Goal: Navigation & Orientation: Find specific page/section

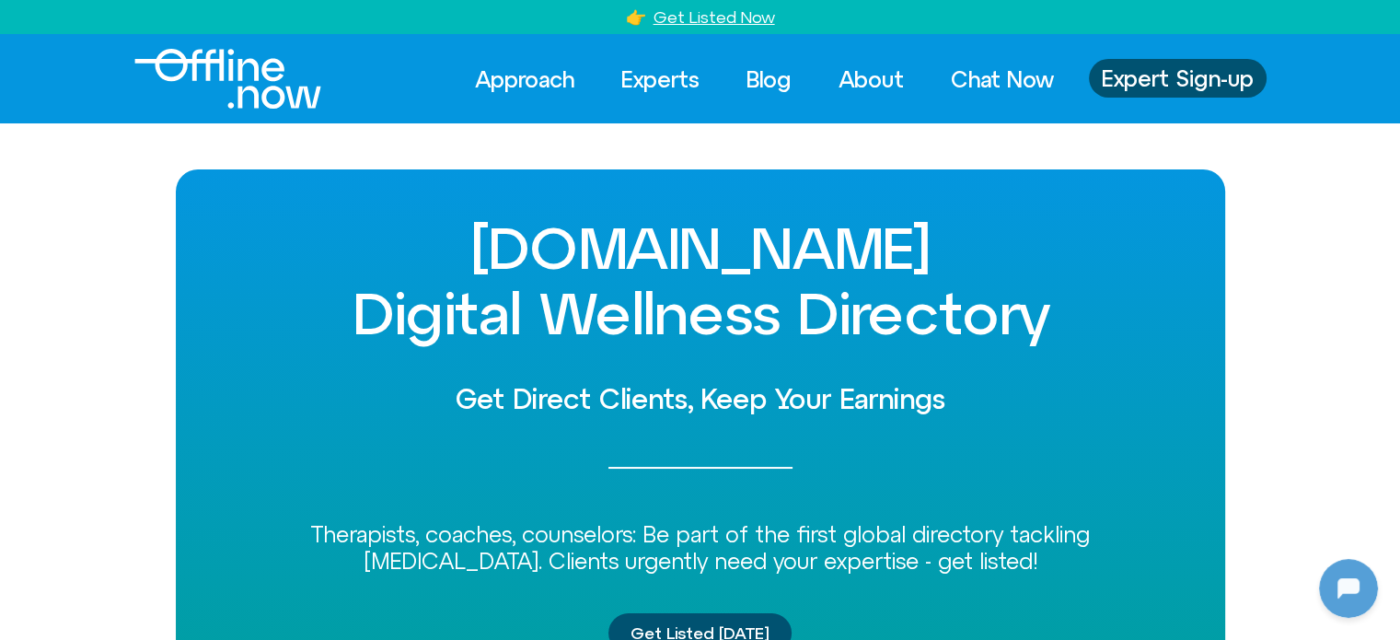
click at [269, 64] on img "Logo" at bounding box center [227, 79] width 187 height 60
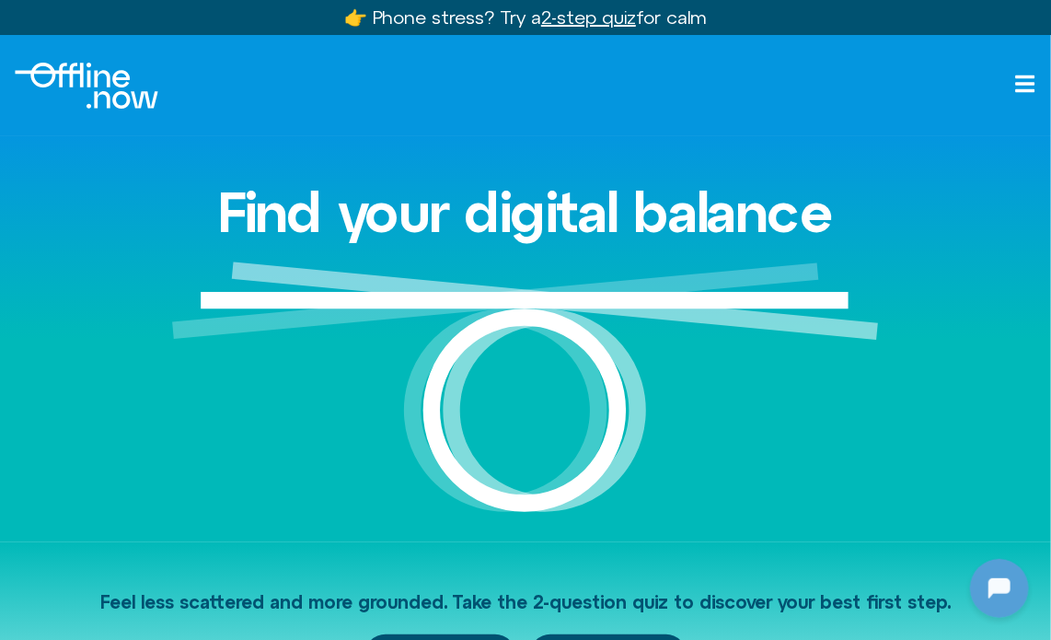
click at [696, 287] on img at bounding box center [525, 401] width 707 height 281
click at [667, 182] on h1 "Find your digital balance" at bounding box center [525, 212] width 615 height 61
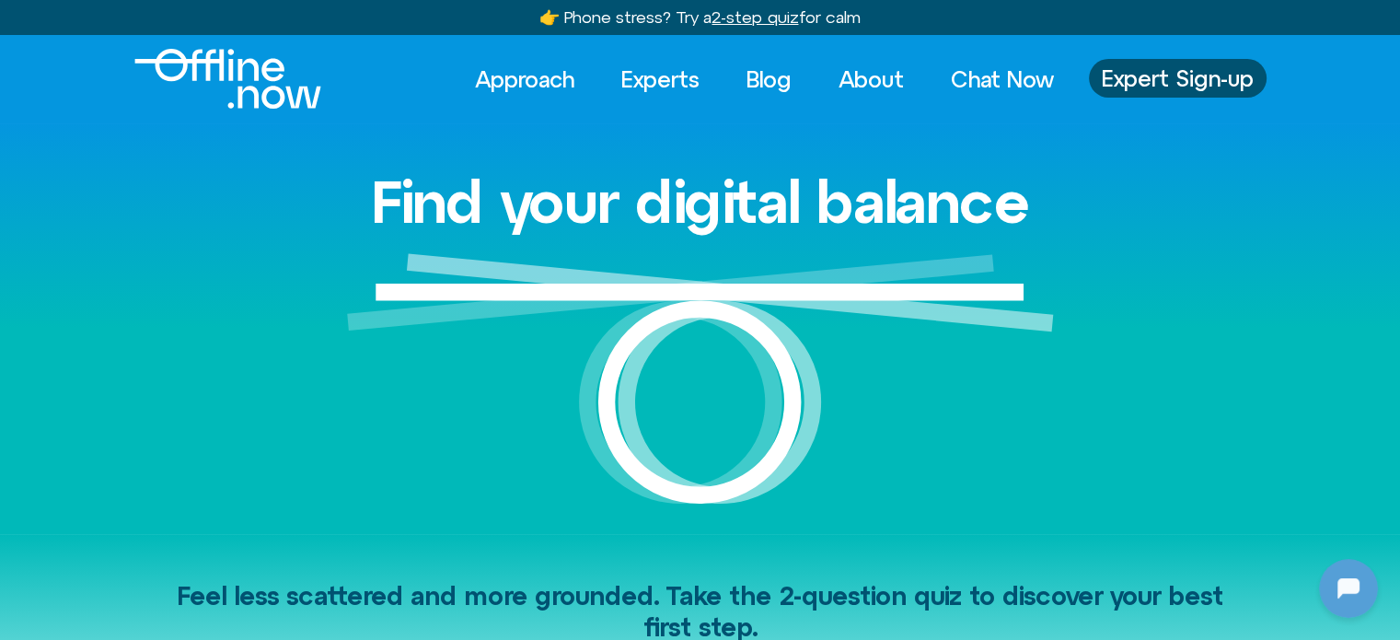
drag, startPoint x: 937, startPoint y: 305, endPoint x: 919, endPoint y: 298, distance: 18.6
click at [919, 298] on img at bounding box center [700, 393] width 707 height 281
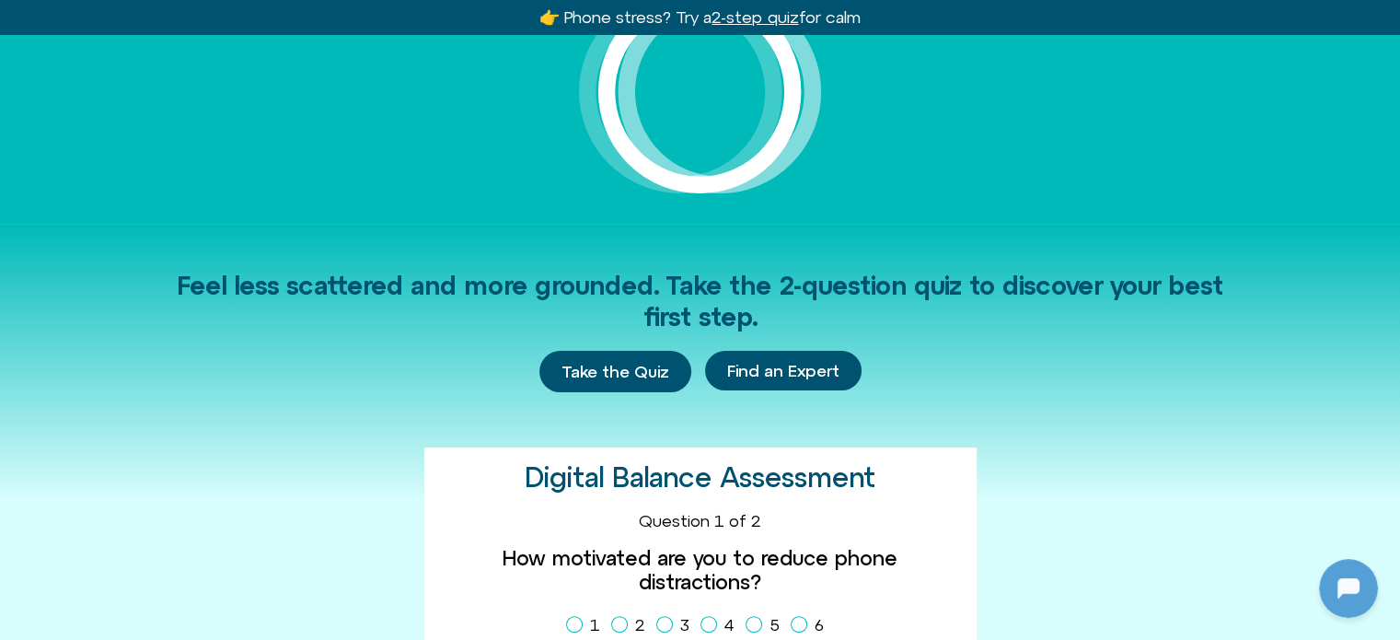
scroll to position [276, 0]
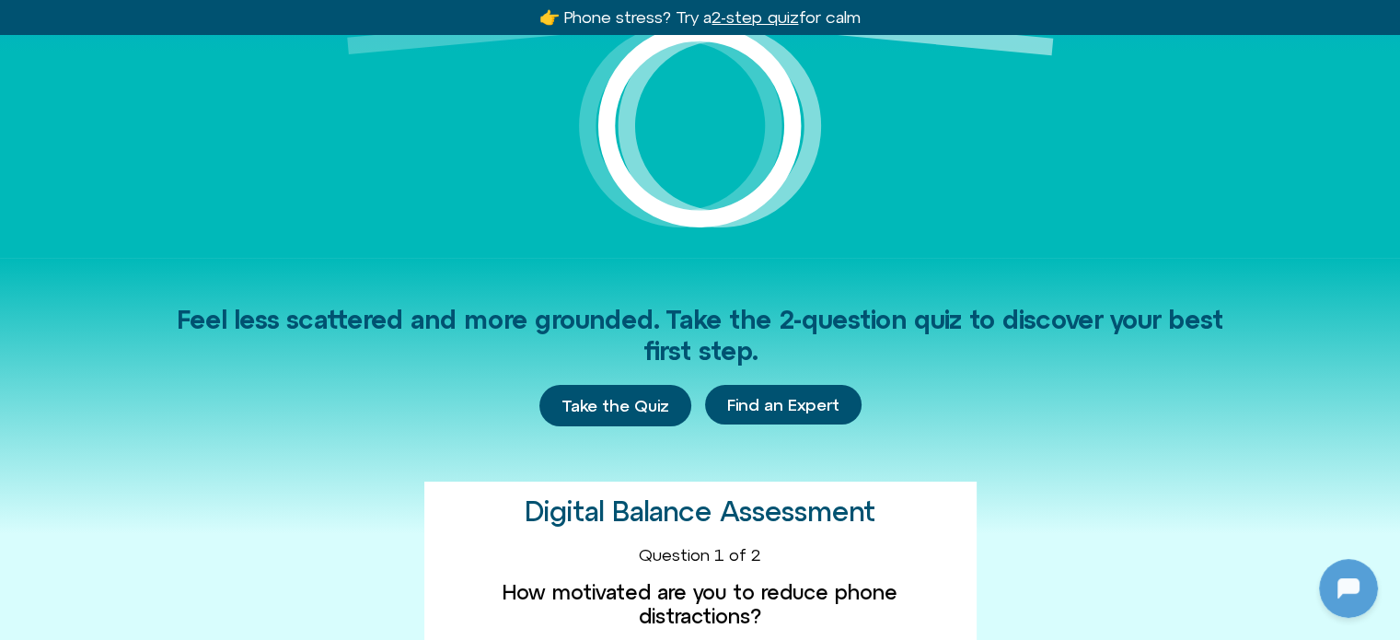
click at [339, 260] on div "Feel less scattered and more grounded. Take the 2-question quiz to discover you…" at bounding box center [700, 534] width 1049 height 552
click at [323, 315] on span "Feel less scattered and more grounded. Take the 2-question quiz to discover you…" at bounding box center [700, 335] width 1046 height 61
click at [324, 315] on span "Feel less scattered and more grounded. Take the 2-question quiz to discover you…" at bounding box center [700, 335] width 1046 height 61
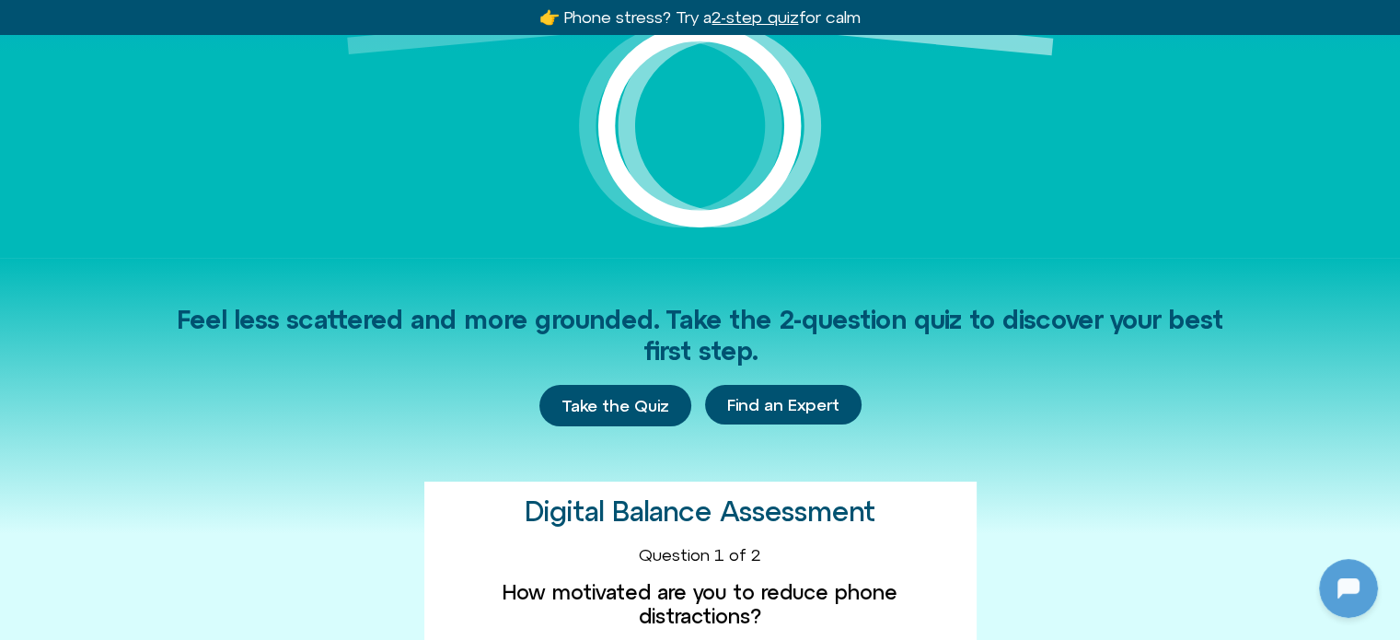
click at [320, 224] on div "Find your digital balance" at bounding box center [700, 52] width 1049 height 410
click at [221, 327] on span "Feel less scattered and more grounded. Take the 2-question quiz to discover you…" at bounding box center [700, 335] width 1046 height 61
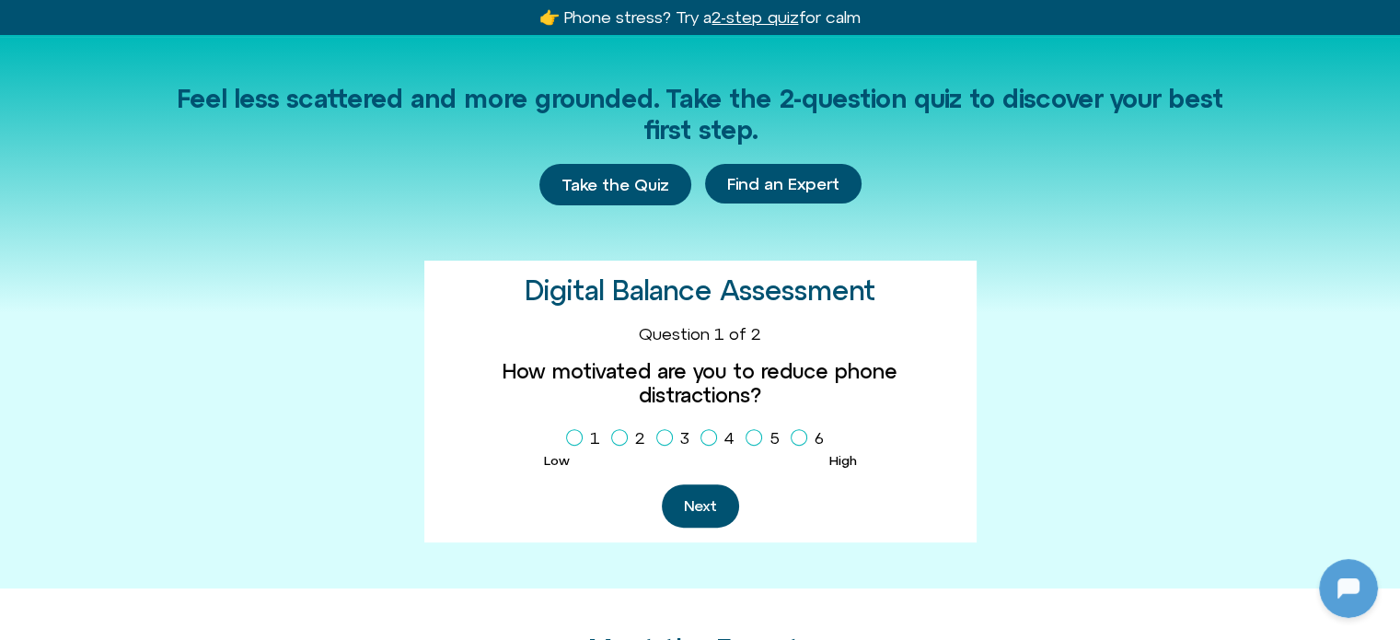
scroll to position [460, 0]
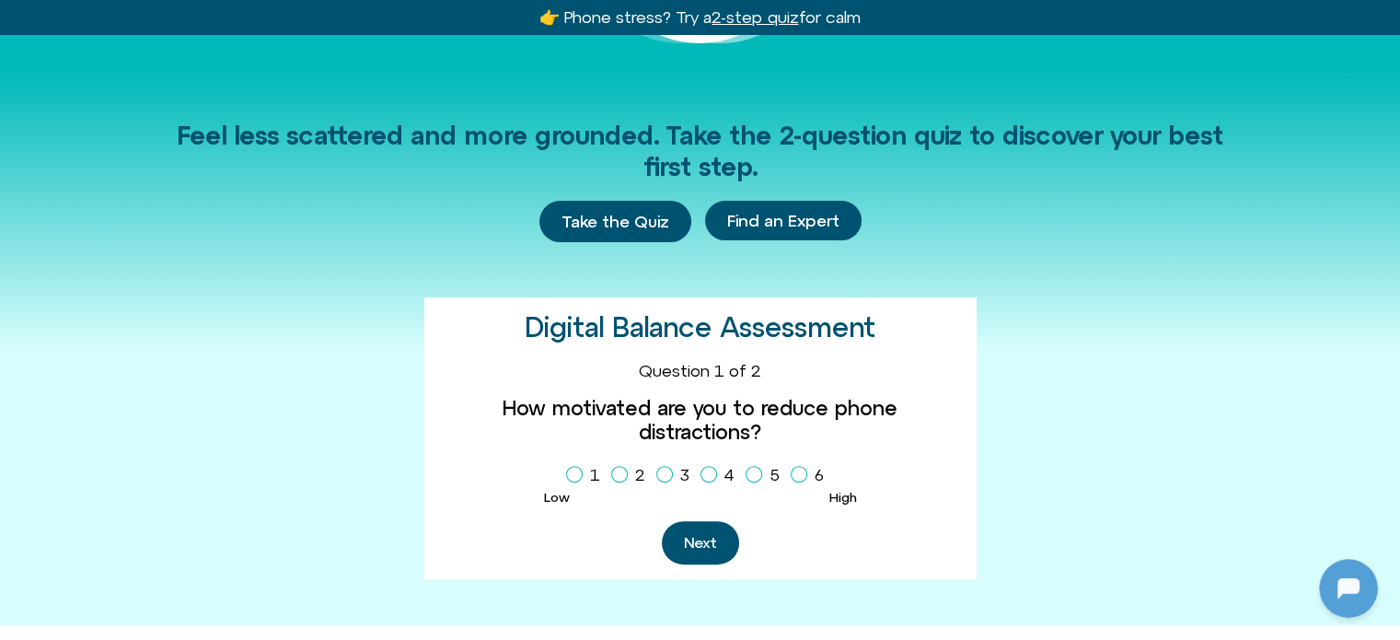
click at [260, 118] on div "Feel less scattered and more grounded. Take the 2-question quiz to discover you…" at bounding box center [700, 350] width 1049 height 552
click at [258, 128] on span "Feel less scattered and more grounded. Take the 2-question quiz to discover you…" at bounding box center [700, 151] width 1046 height 61
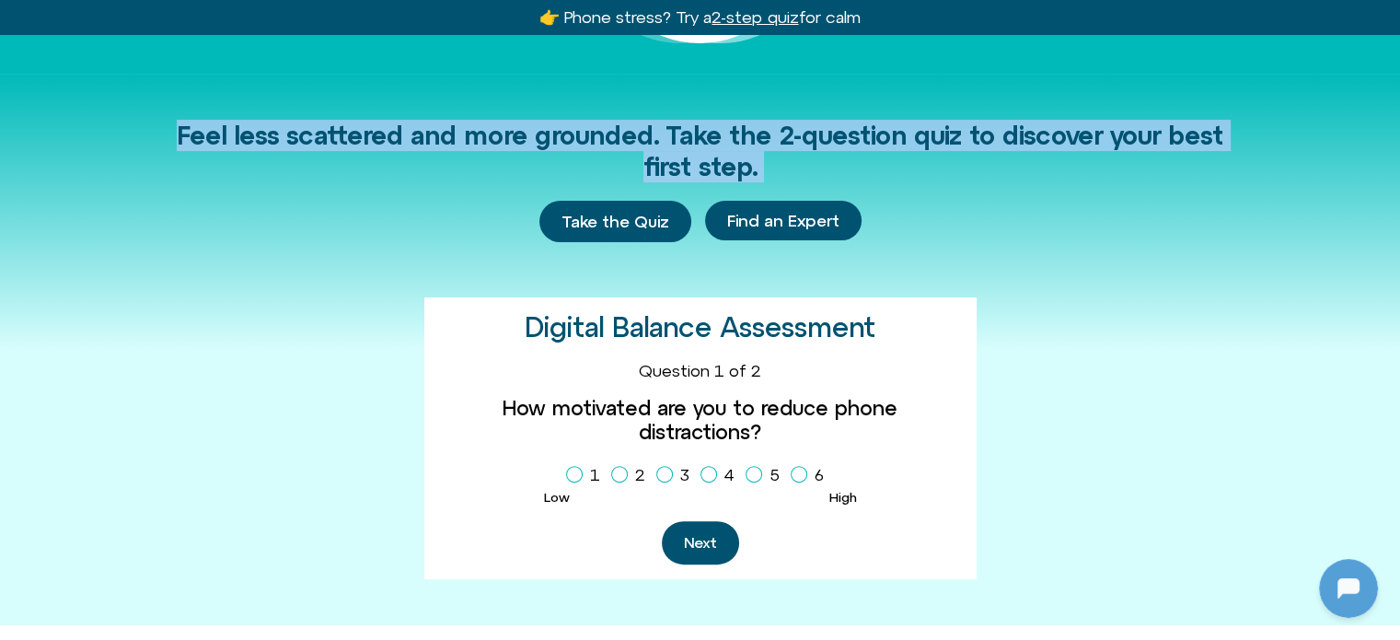
click at [258, 128] on span "Feel less scattered and more grounded. Take the 2-question quiz to discover you…" at bounding box center [700, 151] width 1046 height 61
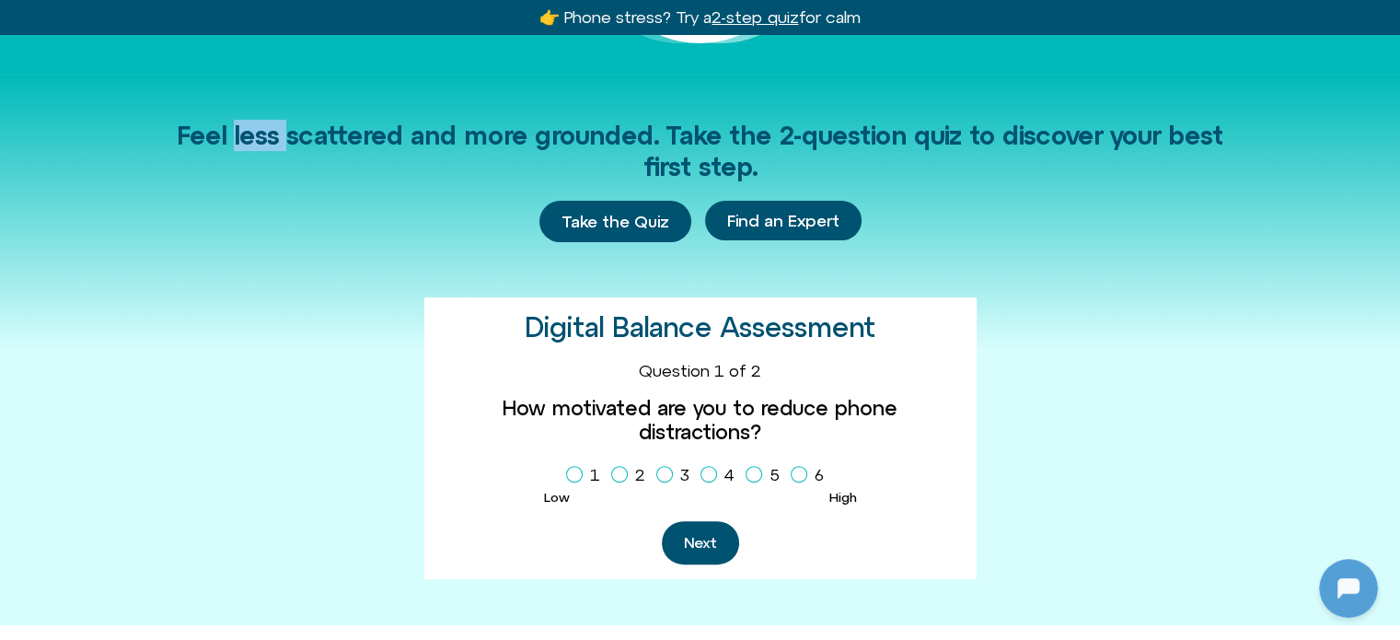
click at [258, 128] on span "Feel less scattered and more grounded. Take the 2-question quiz to discover you…" at bounding box center [700, 151] width 1046 height 61
click at [170, 137] on div "Feel less scattered and more grounded. Take the 2-question quiz to discover you…" at bounding box center [700, 350] width 1400 height 552
click at [191, 134] on div "Feel less scattered and more grounded. Take the 2-question quiz to discover you…" at bounding box center [700, 151] width 1049 height 63
click at [192, 133] on div "Feel less scattered and more grounded. Take the 2-question quiz to discover you…" at bounding box center [700, 151] width 1049 height 63
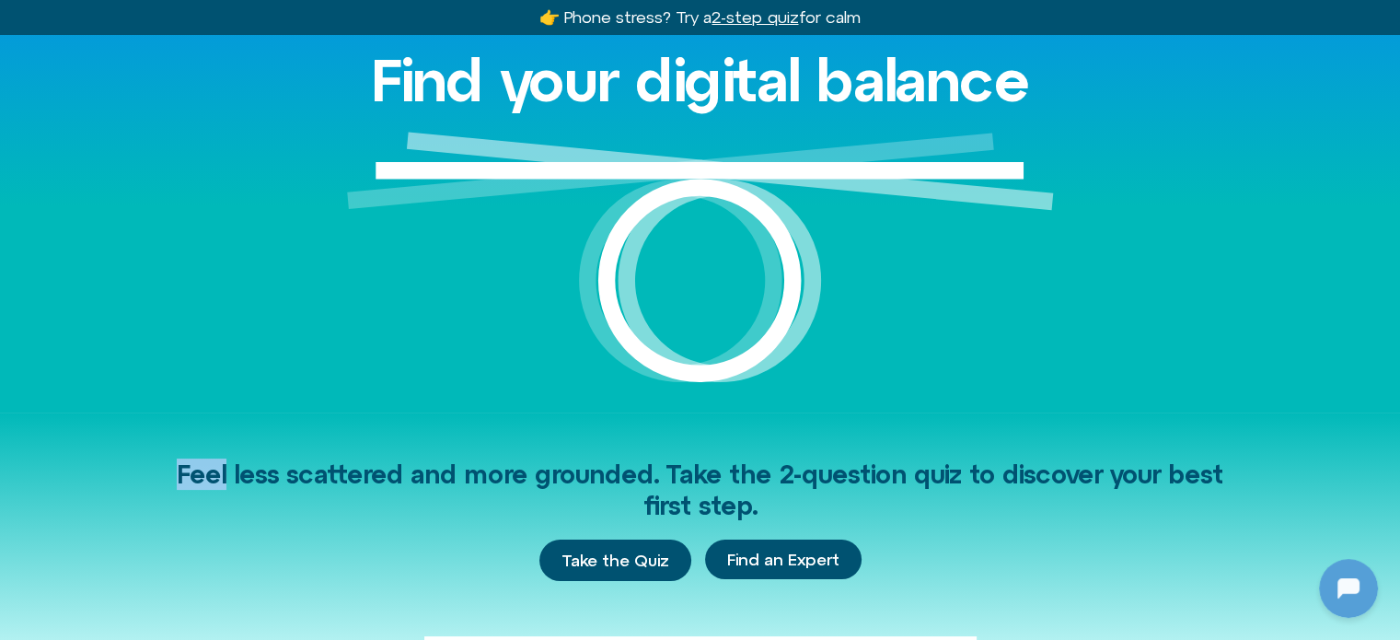
scroll to position [0, 0]
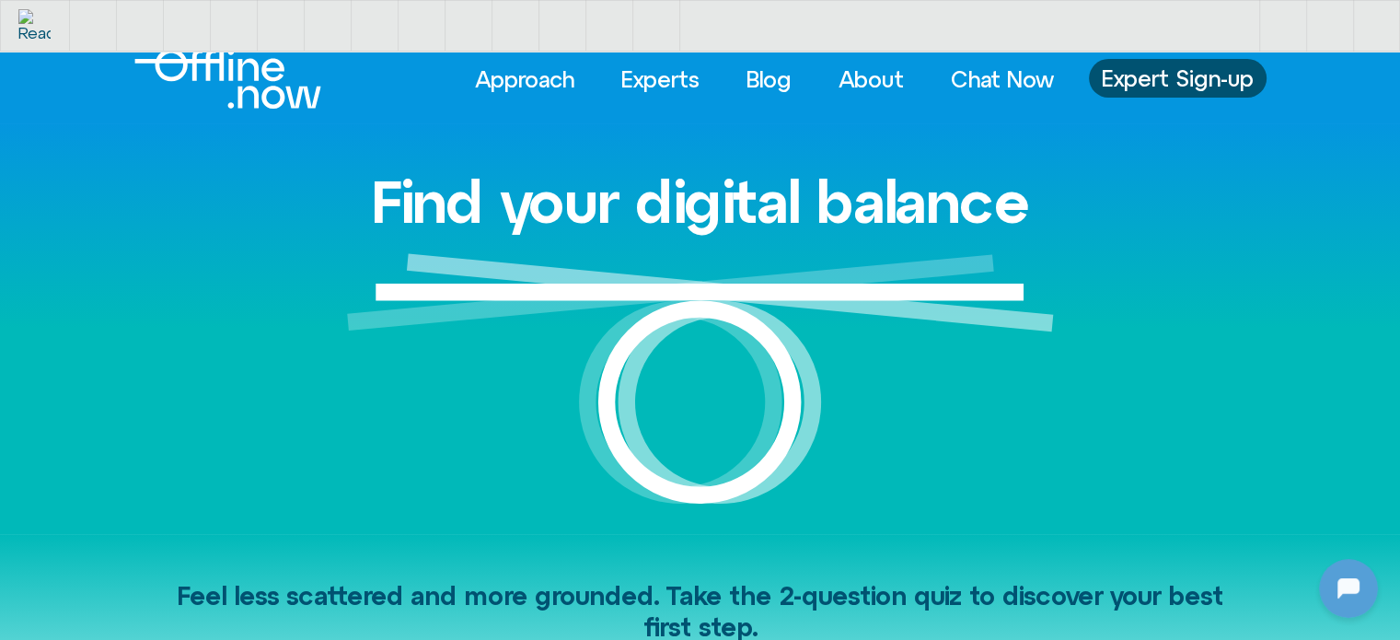
click at [968, 450] on img at bounding box center [700, 393] width 707 height 281
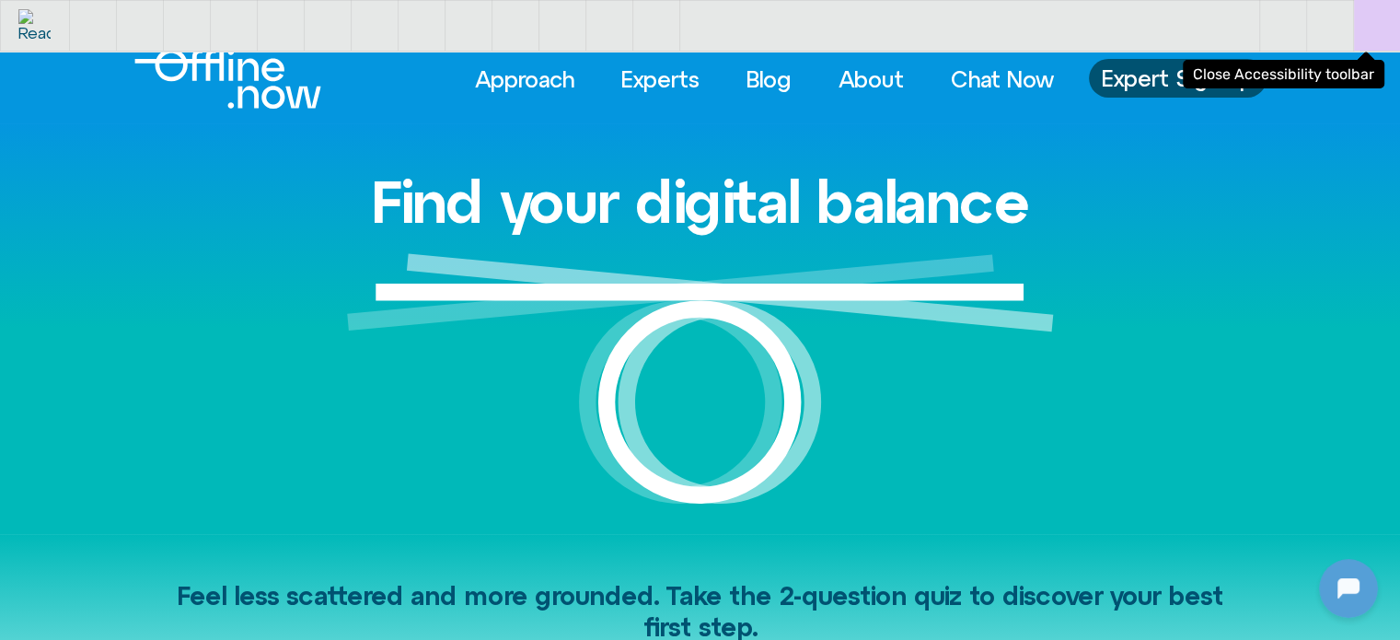
click at [1375, 23] on button "Close Accessibility toolbar" at bounding box center [1377, 25] width 46 height 51
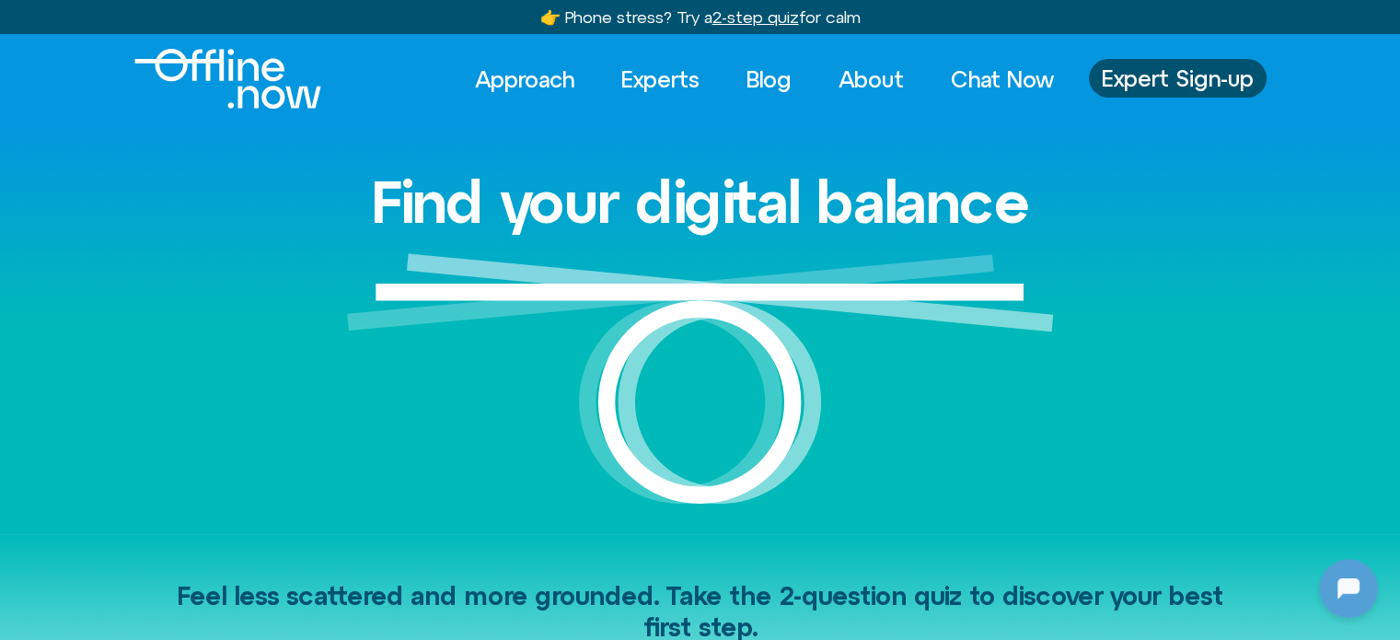
click at [195, 268] on div "Find your digital balance" at bounding box center [700, 328] width 1049 height 410
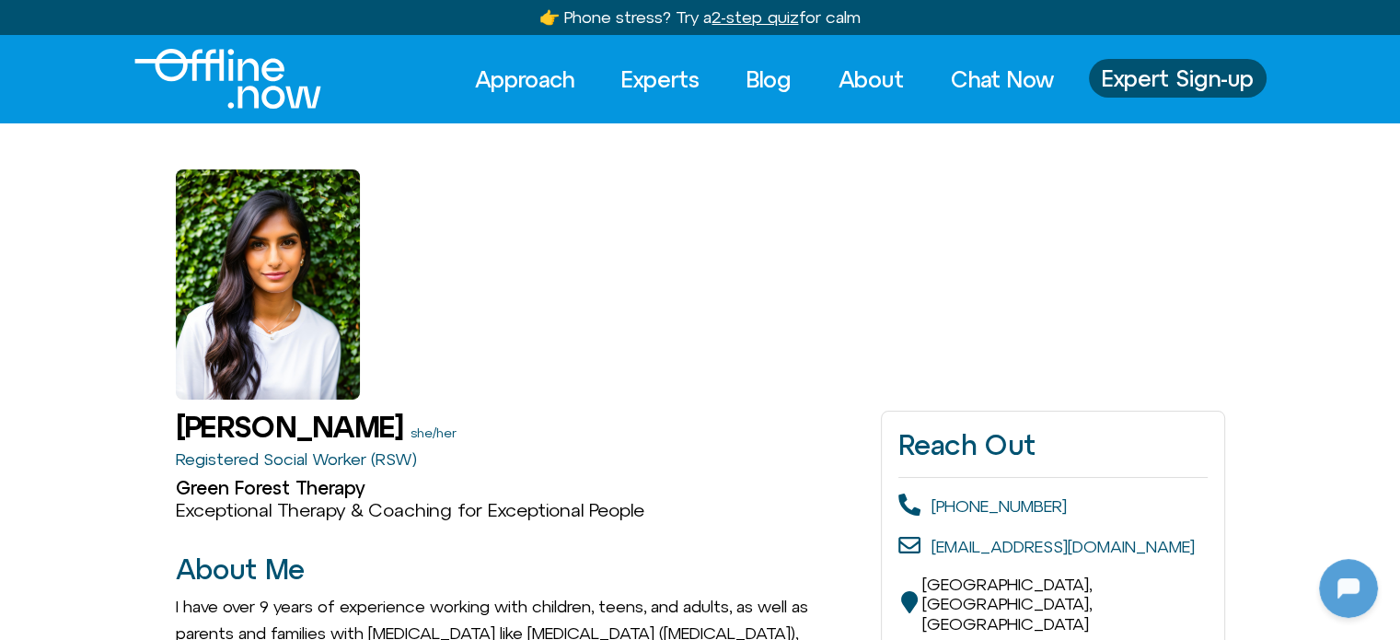
click at [211, 53] on img "Logo" at bounding box center [227, 79] width 187 height 60
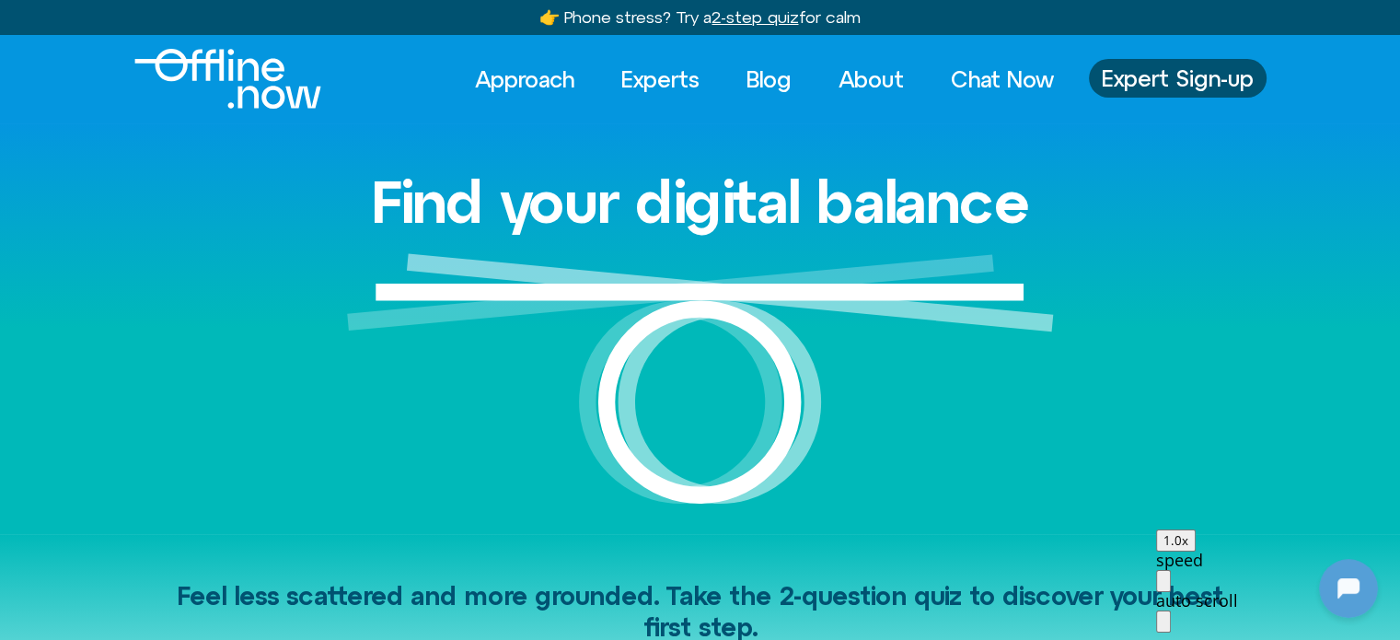
click at [1163, 639] on icon at bounding box center [1163, 647] width 0 height 0
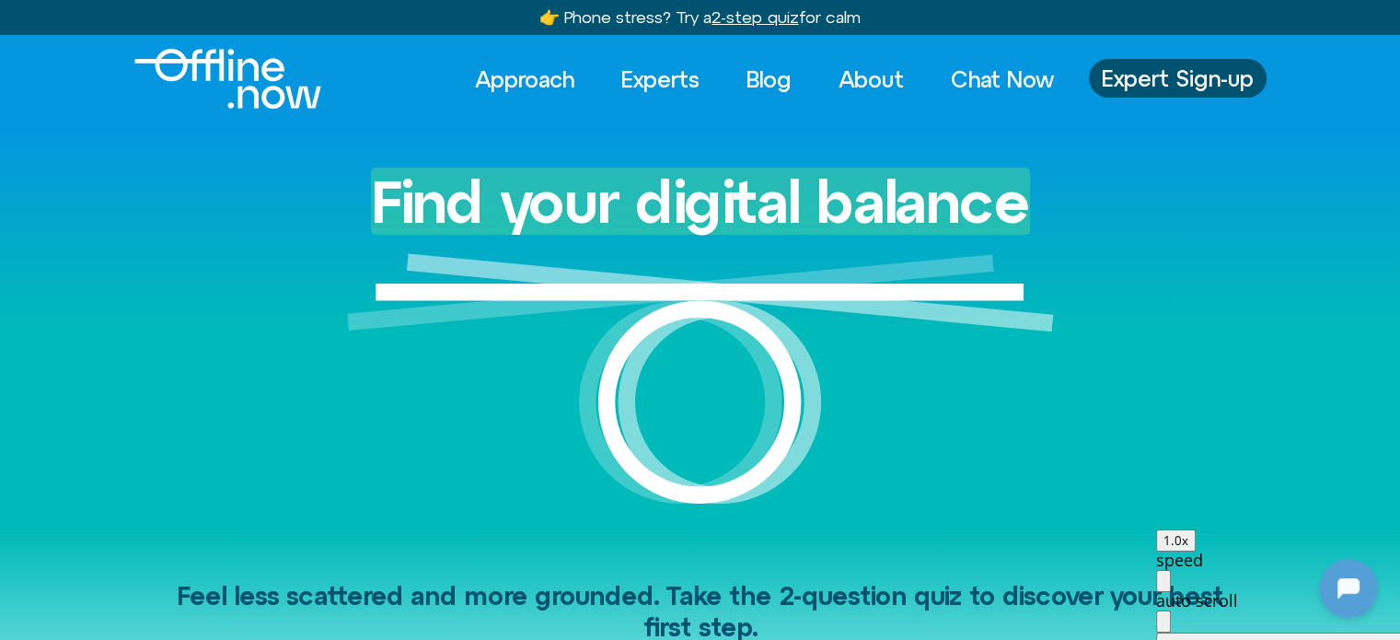
click at [1161, 254] on div "Find your digital balance" at bounding box center [700, 328] width 1049 height 410
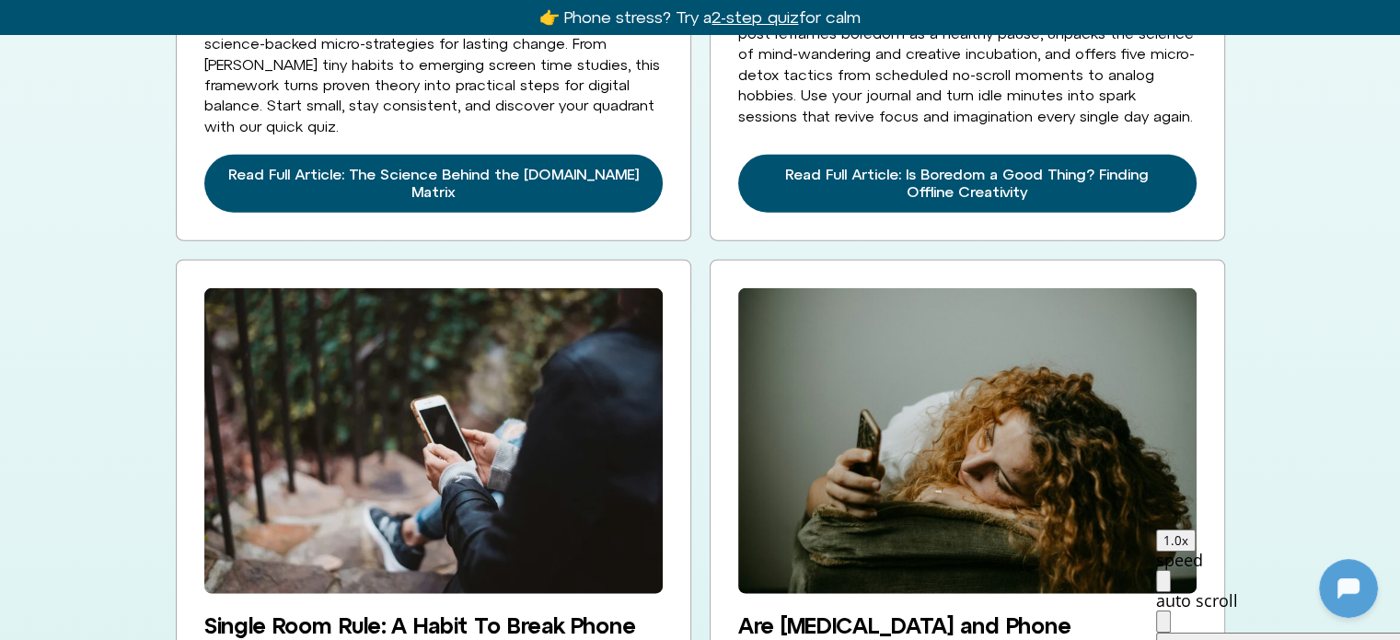
scroll to position [4407, 0]
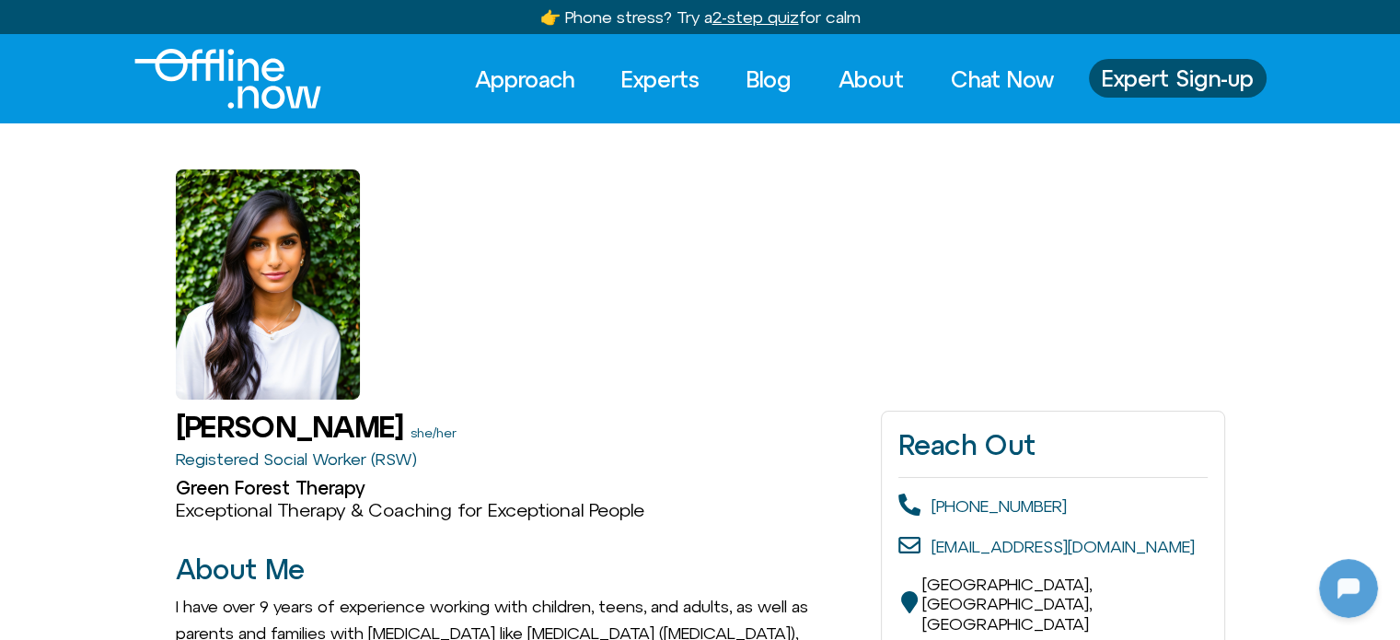
click at [259, 75] on img "Logo" at bounding box center [227, 79] width 187 height 60
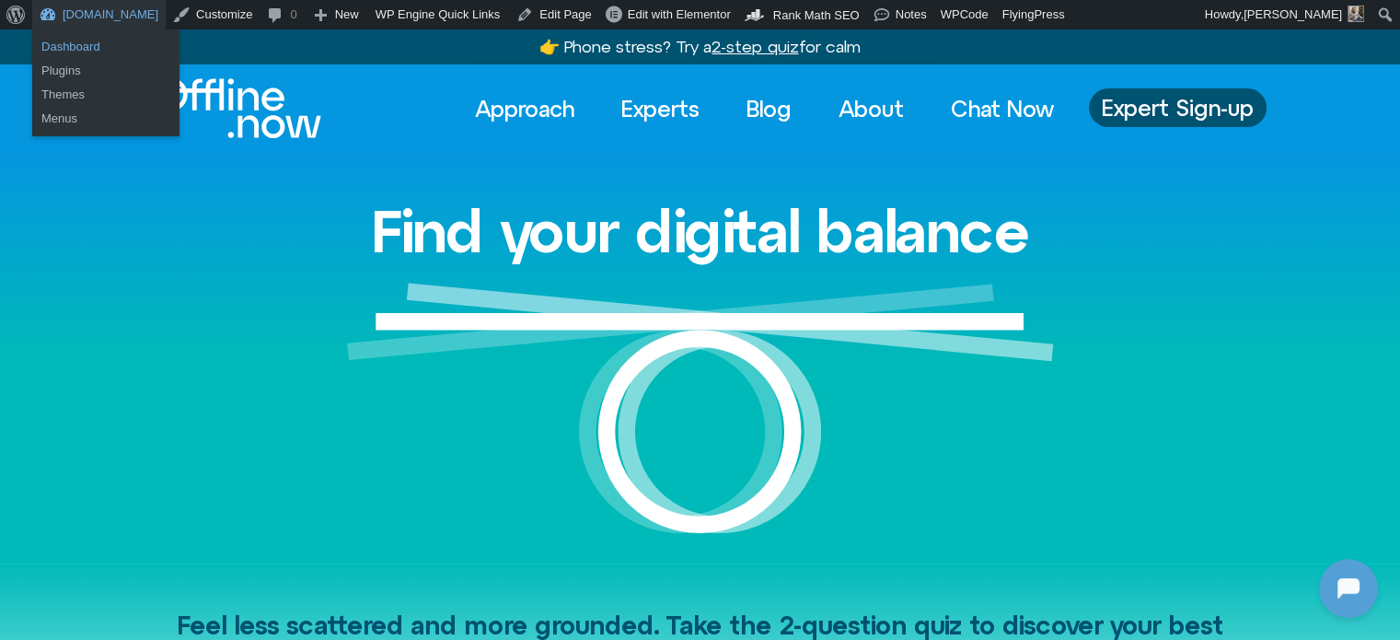
drag, startPoint x: 77, startPoint y: 45, endPoint x: 90, endPoint y: 36, distance: 15.8
click at [77, 45] on link "Dashboard" at bounding box center [105, 47] width 147 height 24
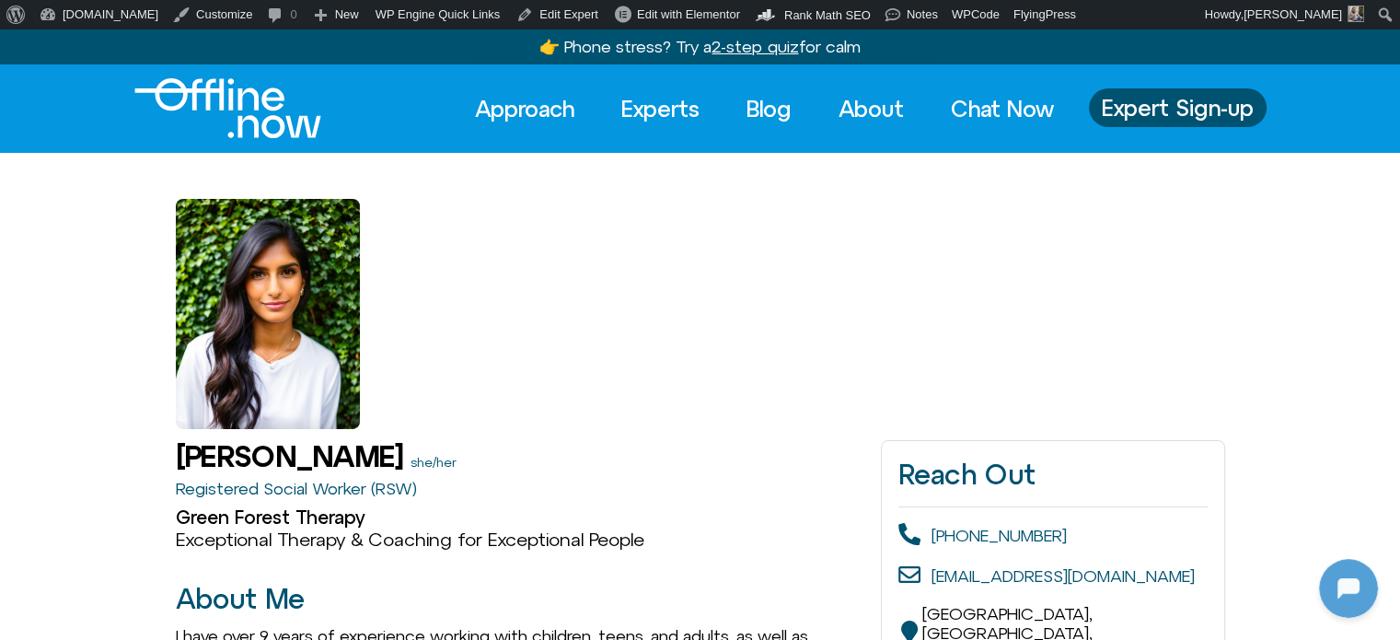
drag, startPoint x: 0, startPoint y: 0, endPoint x: 226, endPoint y: 105, distance: 249.5
click at [225, 104] on img "Logo" at bounding box center [227, 108] width 187 height 60
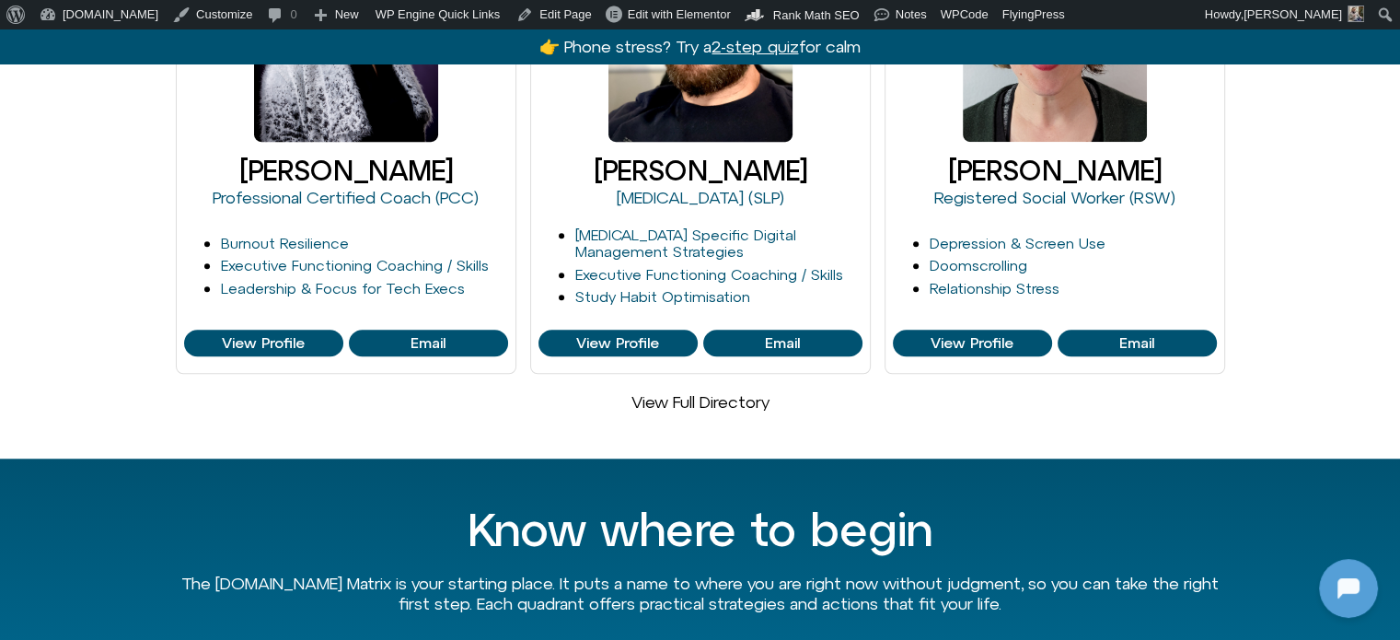
scroll to position [1381, 0]
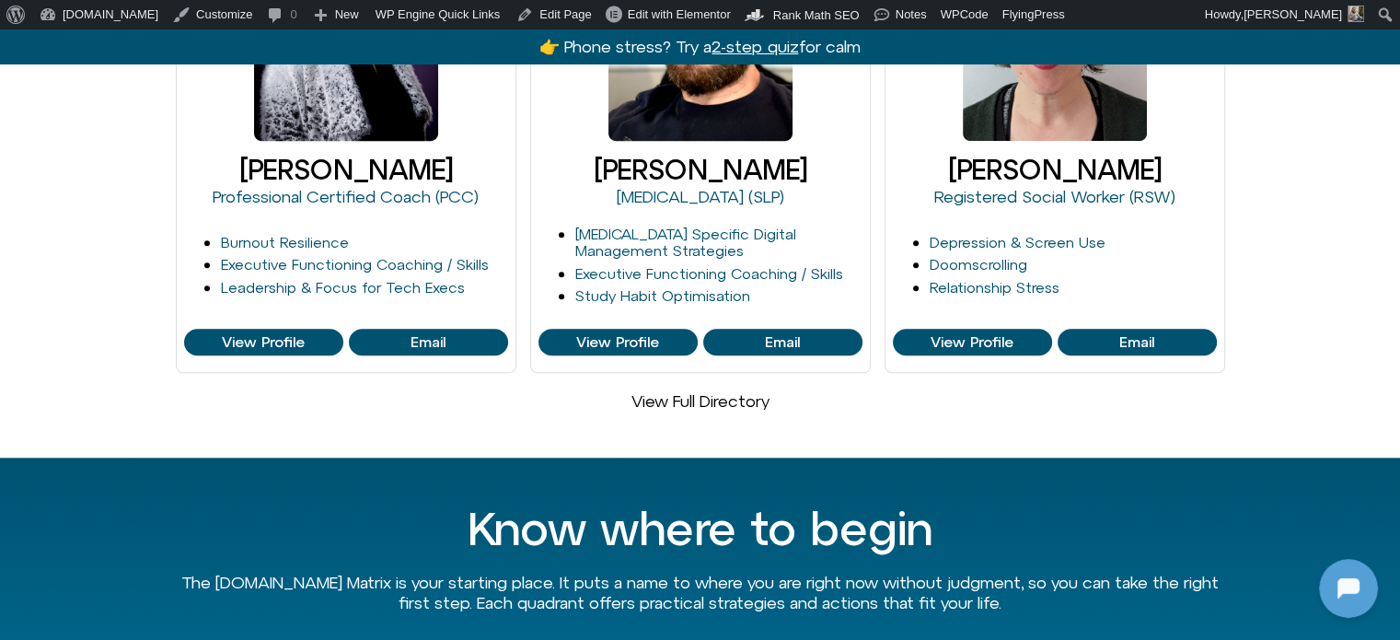
click at [697, 391] on link "View Full Directory" at bounding box center [700, 400] width 138 height 19
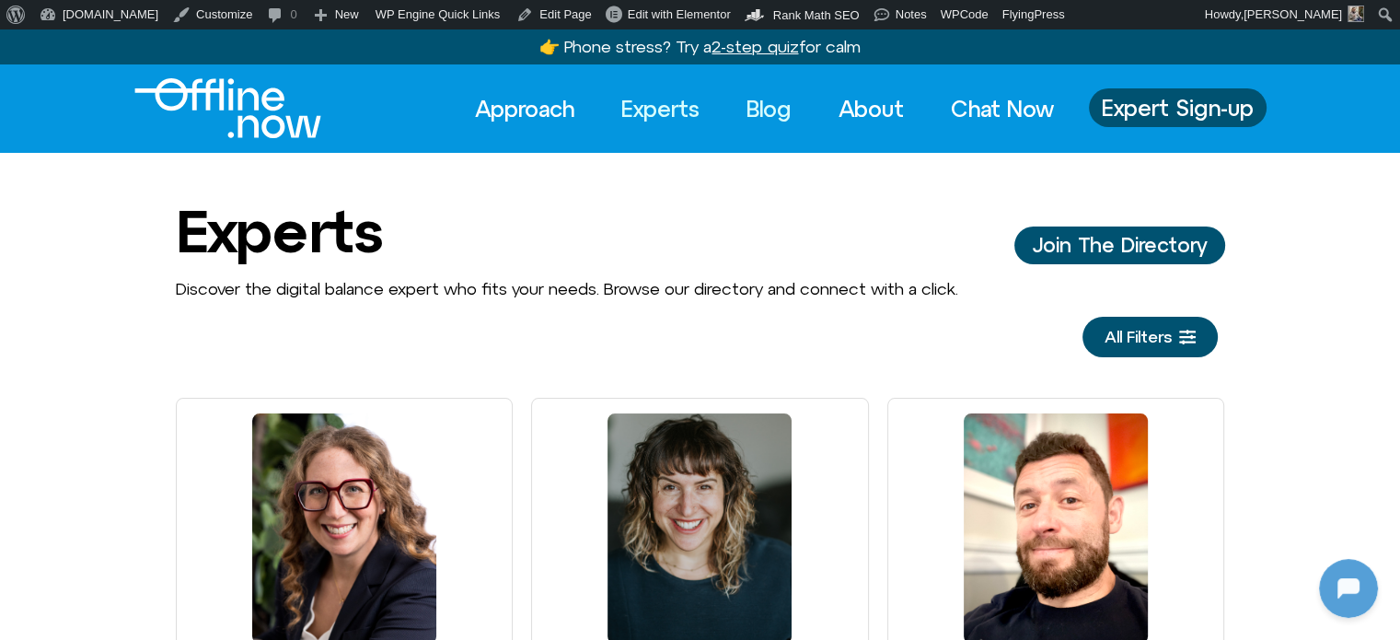
click at [759, 97] on link "Blog" at bounding box center [769, 108] width 78 height 40
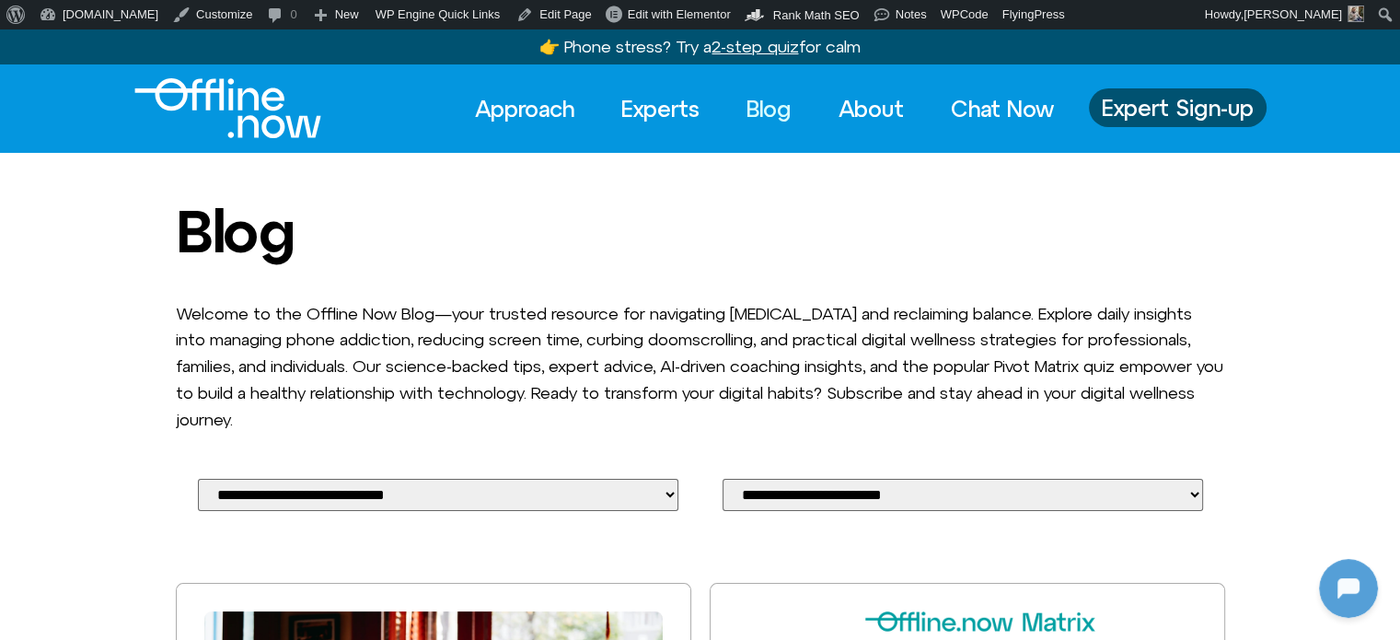
drag, startPoint x: 0, startPoint y: 0, endPoint x: 792, endPoint y: 239, distance: 827.8
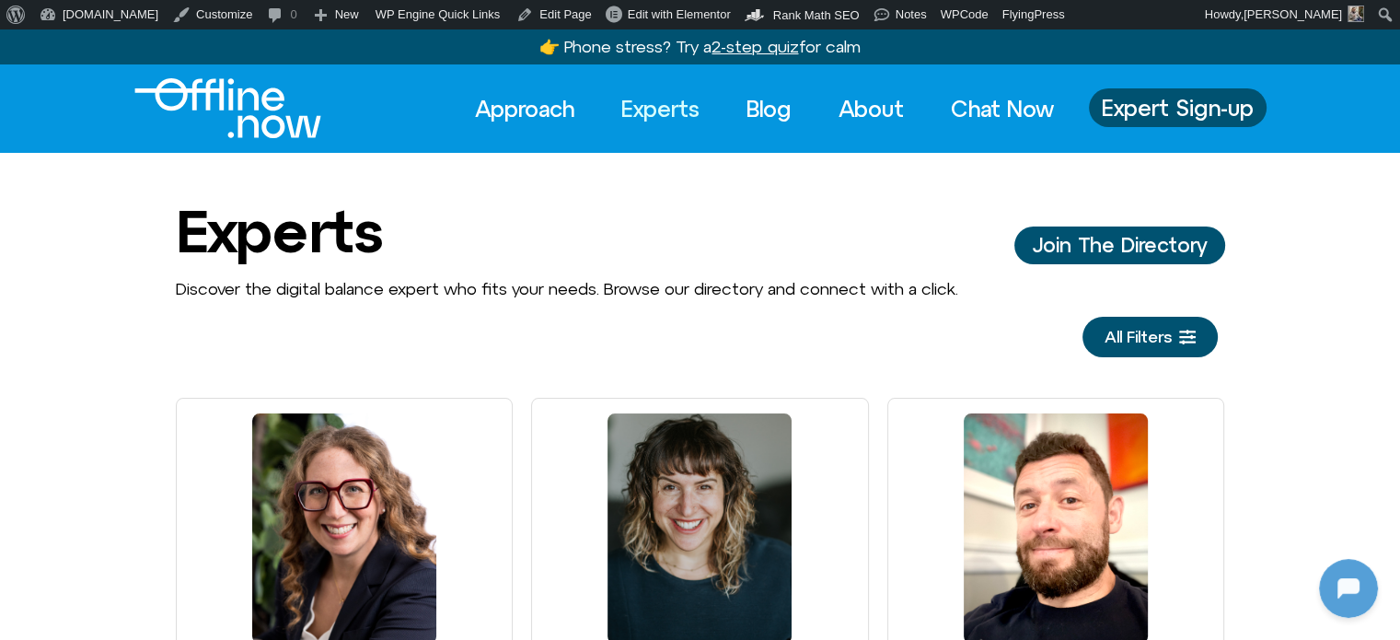
click at [777, 237] on div "Experts Join The Directory" at bounding box center [700, 231] width 1049 height 64
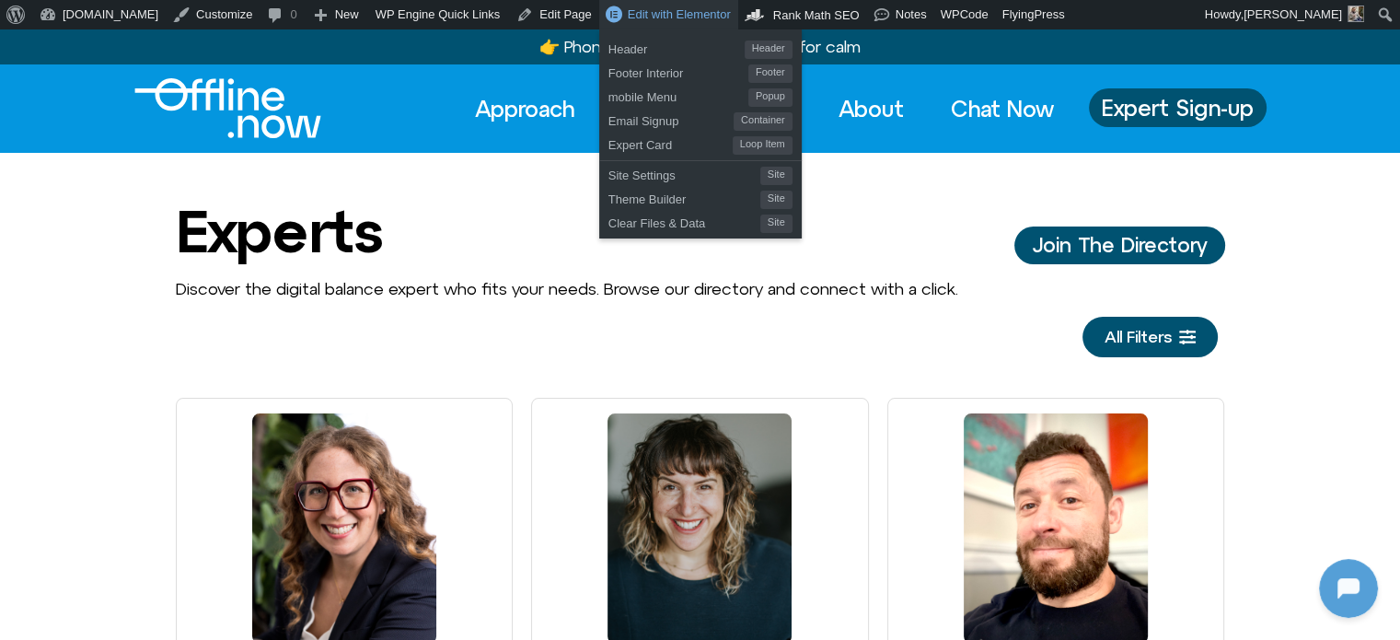
click at [638, 21] on span "Edit with Elementor" at bounding box center [679, 14] width 103 height 14
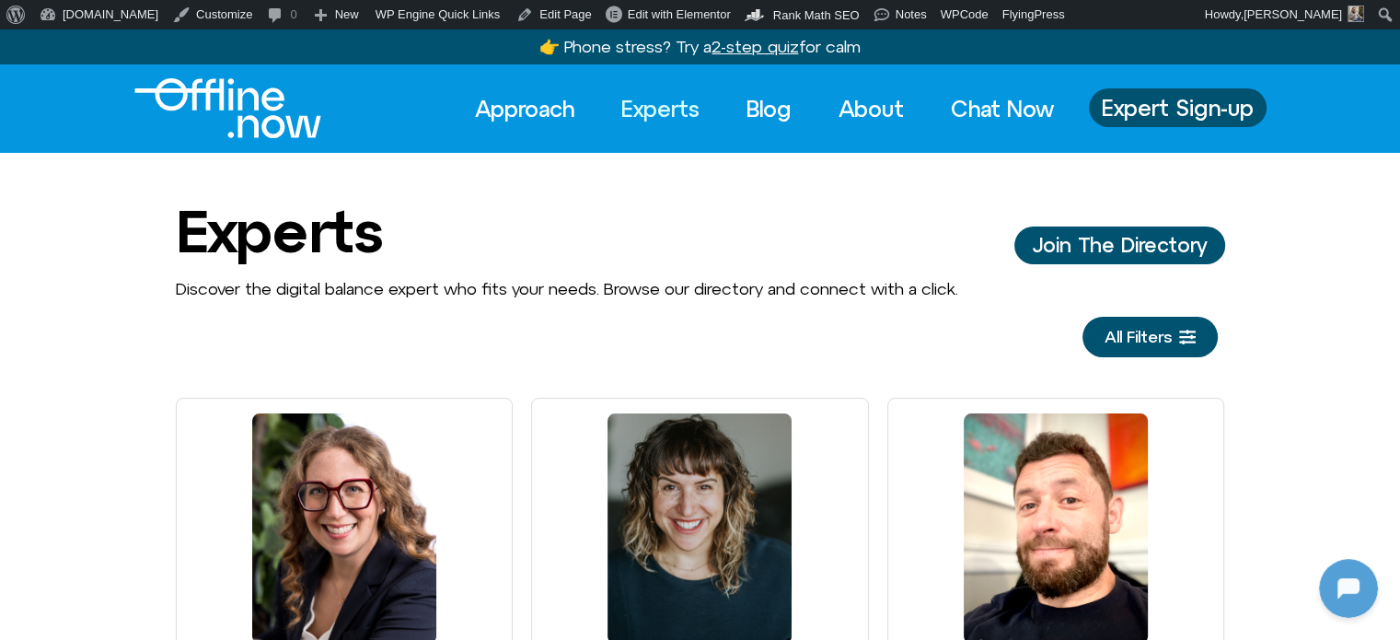
click at [249, 98] on img "Logo" at bounding box center [227, 108] width 187 height 60
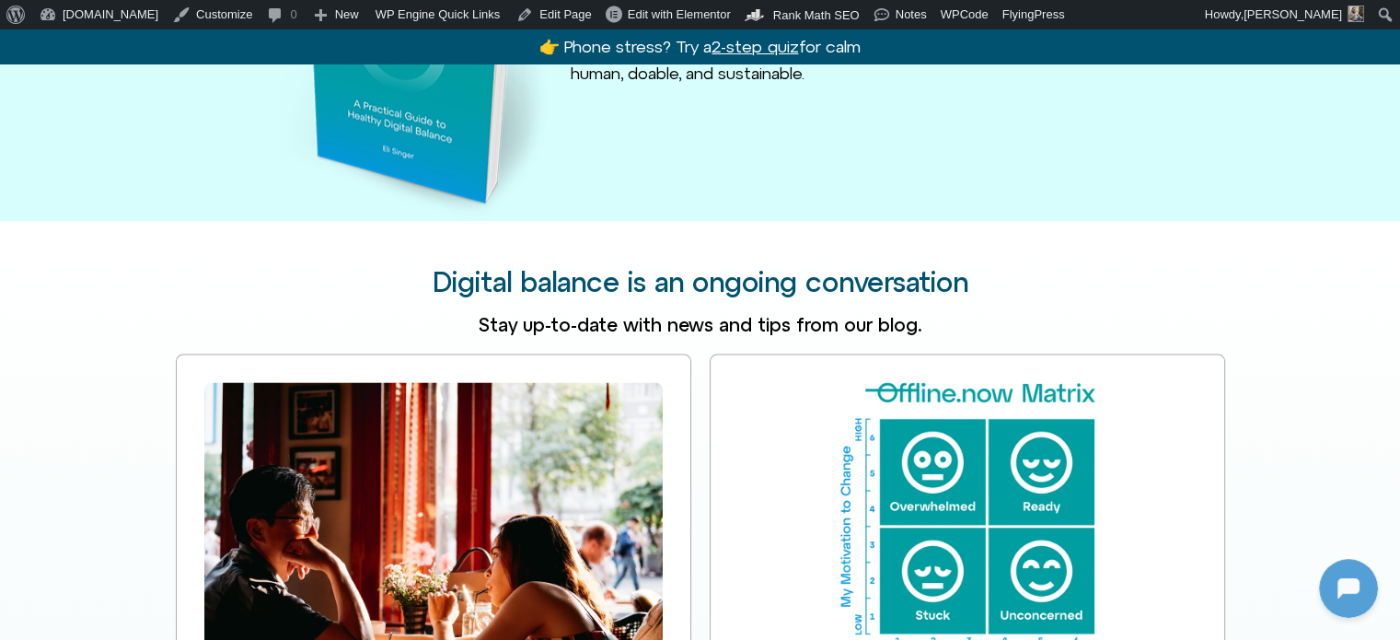
scroll to position [2458, 0]
